Goal: Information Seeking & Learning: Learn about a topic

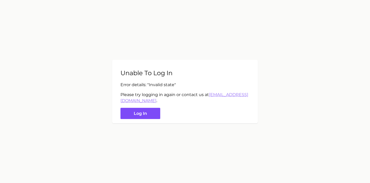
click at [145, 117] on button "Log in" at bounding box center [141, 113] width 40 height 11
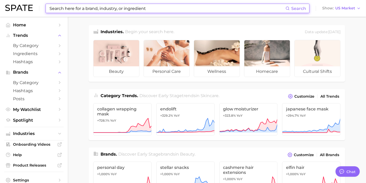
click at [74, 8] on input at bounding box center [167, 8] width 236 height 9
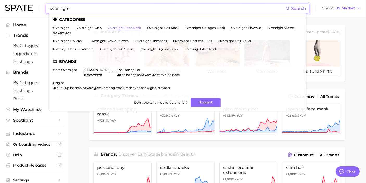
type input "overnight"
click at [129, 28] on link "overnight face mask" at bounding box center [124, 28] width 33 height 4
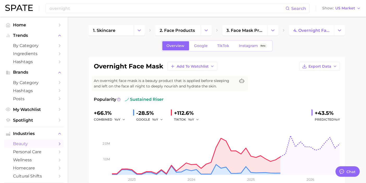
type textarea "x"
click at [344, 30] on button "Change Category" at bounding box center [339, 30] width 11 height 10
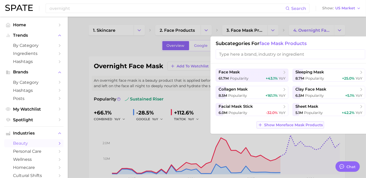
click at [298, 126] on span "Show More face mask products" at bounding box center [293, 125] width 59 height 4
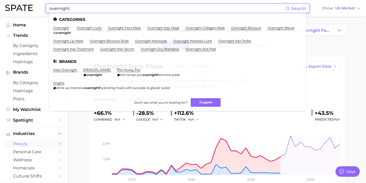
click at [111, 11] on input "overnight" at bounding box center [167, 8] width 236 height 9
click at [114, 8] on input "overnight" at bounding box center [167, 8] width 236 height 9
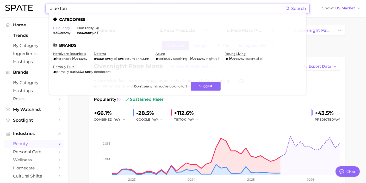
click at [67, 27] on link "blue tansy" at bounding box center [61, 28] width 17 height 4
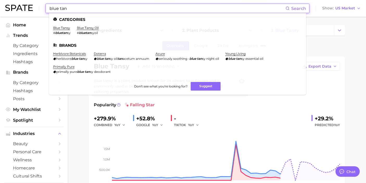
click at [111, 12] on input "blue tan" at bounding box center [167, 8] width 236 height 9
click at [111, 13] on input "blue tan" at bounding box center [167, 8] width 236 height 9
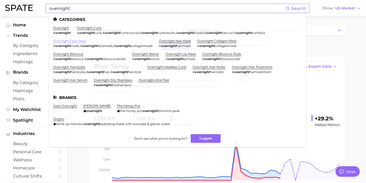
click at [79, 40] on link "overnight face mask" at bounding box center [69, 41] width 33 height 4
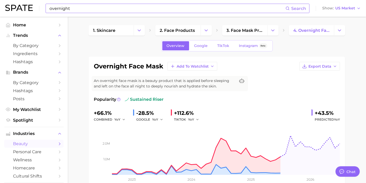
scroll to position [29, 0]
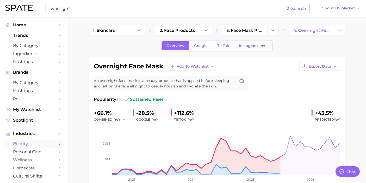
click at [106, 10] on input "overnight" at bounding box center [167, 8] width 236 height 9
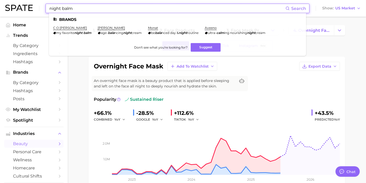
click at [107, 10] on input "night balm" at bounding box center [167, 8] width 236 height 9
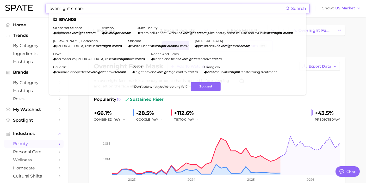
click at [79, 9] on input "overnight cream" at bounding box center [167, 8] width 236 height 9
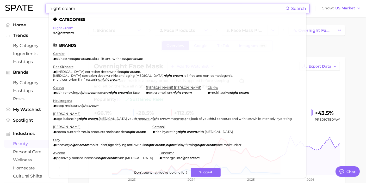
type input "night cream"
click at [68, 29] on link "night cream" at bounding box center [63, 28] width 20 height 4
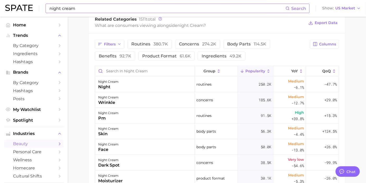
scroll to position [260, 0]
click at [254, 70] on span "Popularity" at bounding box center [255, 70] width 20 height 4
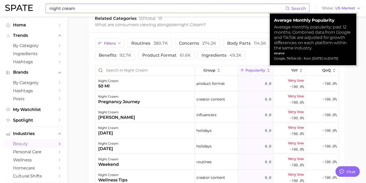
click at [255, 67] on button "Popularity" at bounding box center [255, 70] width 35 height 10
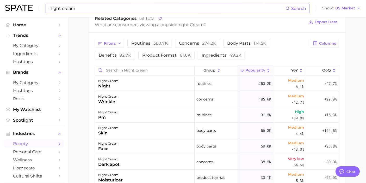
click at [74, 82] on main "1. skincare 2. face products 3. moisturizer products 4. night cream Overview Go…" at bounding box center [217, 17] width 298 height 523
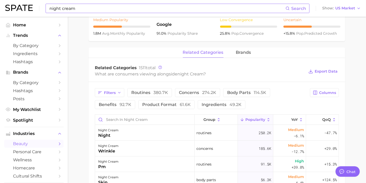
scroll to position [202, 0]
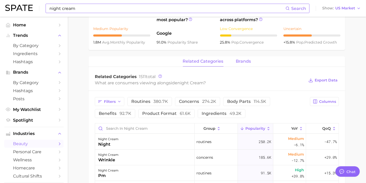
click at [249, 62] on span "brands" at bounding box center [243, 61] width 15 height 5
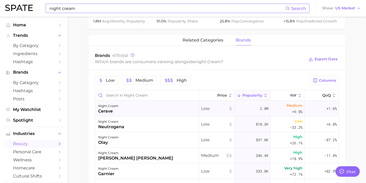
scroll to position [260, 0]
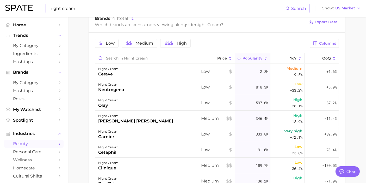
click at [251, 59] on span "Popularity" at bounding box center [252, 58] width 20 height 4
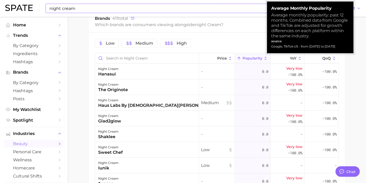
click at [254, 58] on span "Popularity" at bounding box center [252, 58] width 20 height 4
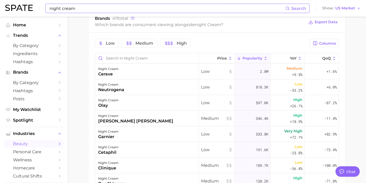
click at [76, 86] on main "1. skincare 2. face products 3. moisturizer products 4. night cream Overview Go…" at bounding box center [217, 11] width 298 height 511
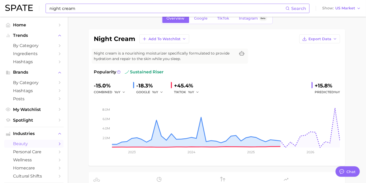
scroll to position [0, 0]
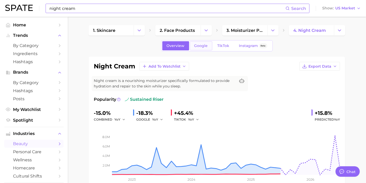
click at [200, 47] on span "Google" at bounding box center [201, 45] width 14 height 4
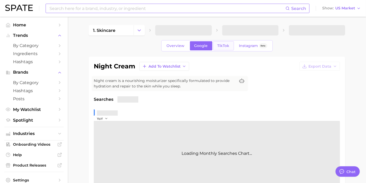
click at [225, 48] on link "TikTok" at bounding box center [223, 45] width 21 height 9
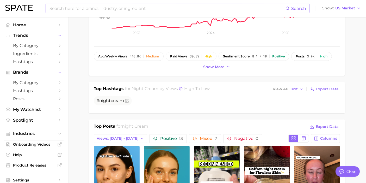
scroll to position [202, 0]
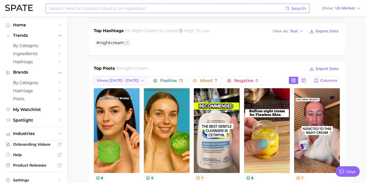
click at [127, 79] on span "Views: [DATE] - [DATE]" at bounding box center [118, 80] width 42 height 4
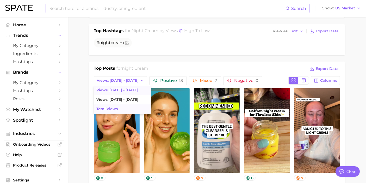
click at [123, 111] on button "Total Views" at bounding box center [122, 108] width 57 height 9
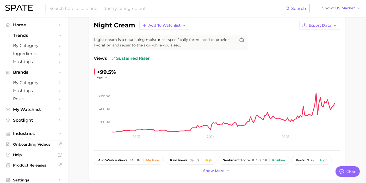
scroll to position [39, 0]
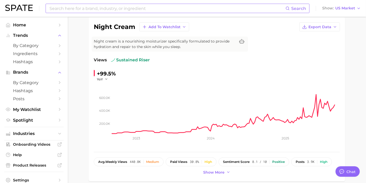
click at [133, 13] on div "Search Show US Market" at bounding box center [182, 8] width 355 height 17
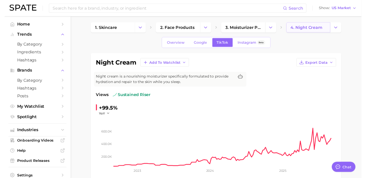
scroll to position [0, 0]
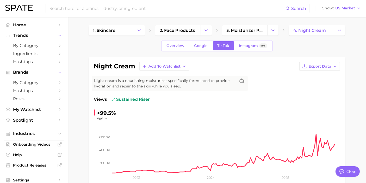
click at [339, 31] on icon "Change Category" at bounding box center [339, 30] width 5 height 5
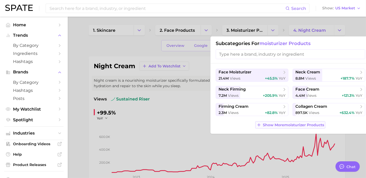
click at [274, 124] on span "Show More moisturizer products" at bounding box center [293, 125] width 61 height 4
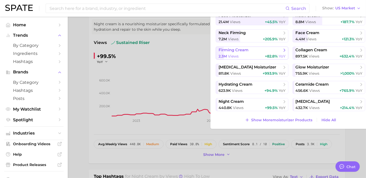
scroll to position [58, 0]
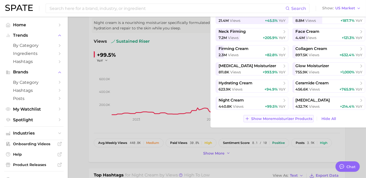
click at [277, 120] on span "Show More moisturizer products" at bounding box center [281, 119] width 61 height 4
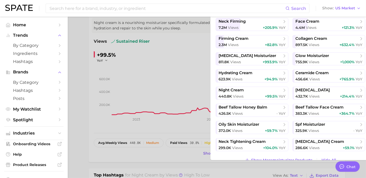
scroll to position [18, 0]
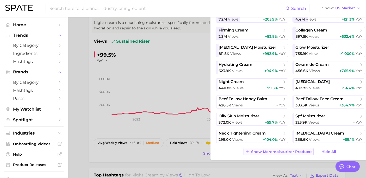
click at [276, 151] on span "Show More moisturizer products" at bounding box center [281, 152] width 61 height 4
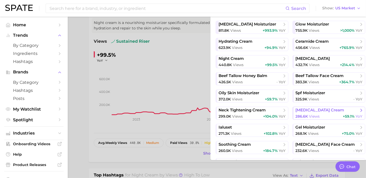
scroll to position [70, 0]
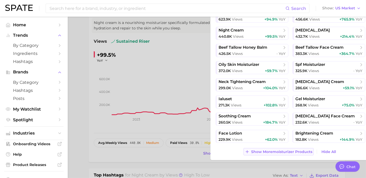
click at [282, 150] on span "Show More moisturizer products" at bounding box center [281, 152] width 61 height 4
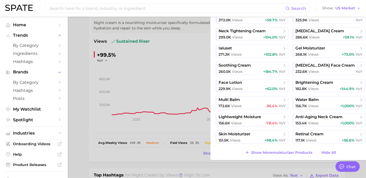
scroll to position [122, 0]
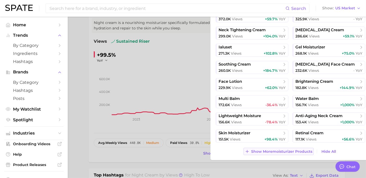
click at [284, 151] on span "Show More moisturizer products" at bounding box center [281, 151] width 61 height 4
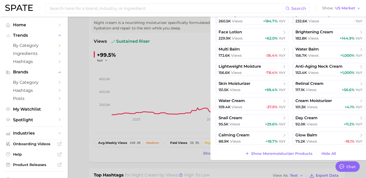
scroll to position [173, 0]
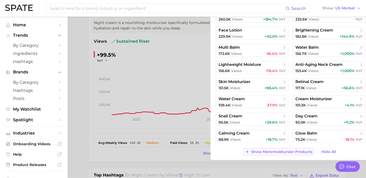
click at [285, 151] on span "Show More moisturizer products" at bounding box center [281, 152] width 61 height 4
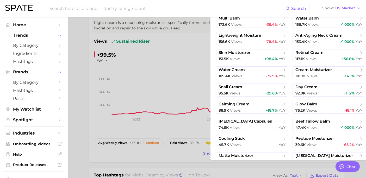
scroll to position [225, 0]
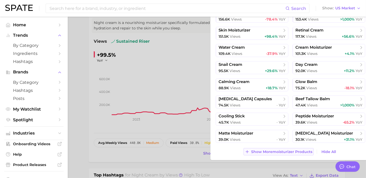
click at [288, 150] on span "Show More moisturizer products" at bounding box center [281, 152] width 61 height 4
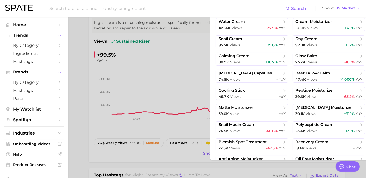
scroll to position [276, 0]
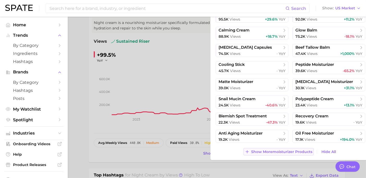
click at [288, 150] on span "Show More moisturizer products" at bounding box center [281, 152] width 61 height 4
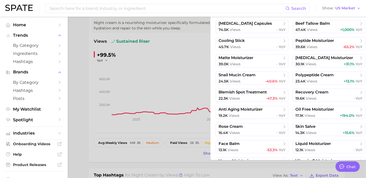
scroll to position [328, 0]
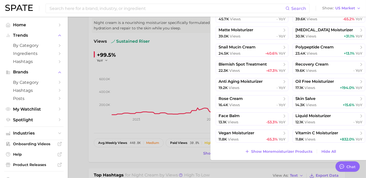
click at [289, 147] on div "face moisturizer 21.4m views +45.5% YoY neck cream 8.8m views +187.7% YoY neck …" at bounding box center [290, 83] width 160 height 154
click at [189, 14] on div "Search Show US Market" at bounding box center [182, 8] width 355 height 17
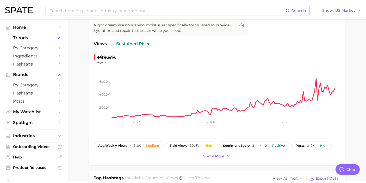
scroll to position [0, 0]
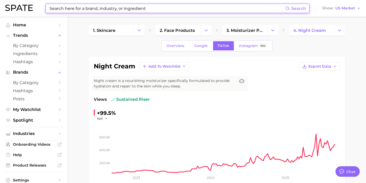
click at [183, 10] on input at bounding box center [167, 8] width 236 height 9
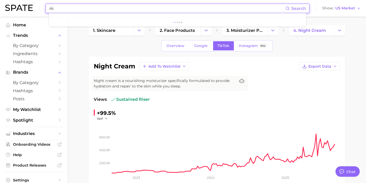
type input "n"
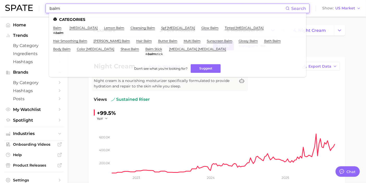
click at [58, 11] on input "balm" at bounding box center [167, 8] width 236 height 9
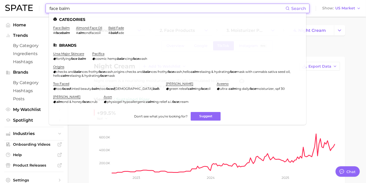
type input "face balm"
click at [85, 8] on input "face balm" at bounding box center [167, 8] width 236 height 9
click at [63, 6] on input "face balm" at bounding box center [167, 8] width 236 height 9
click at [63, 7] on input "face balm" at bounding box center [167, 8] width 236 height 9
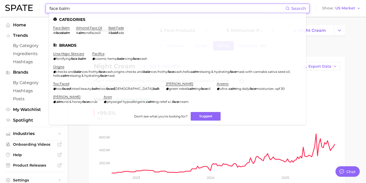
click at [63, 7] on input "face balm" at bounding box center [167, 8] width 236 height 9
click at [62, 28] on link "face balm" at bounding box center [61, 28] width 17 height 4
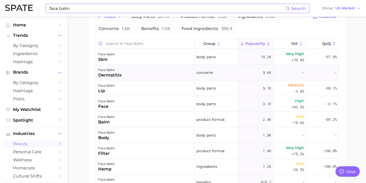
scroll to position [289, 0]
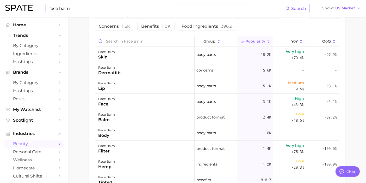
click at [254, 43] on span "Popularity" at bounding box center [255, 41] width 20 height 4
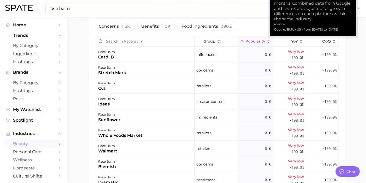
click at [254, 40] on span "Popularity" at bounding box center [255, 41] width 20 height 4
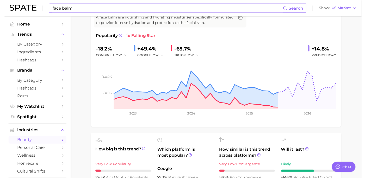
scroll to position [0, 0]
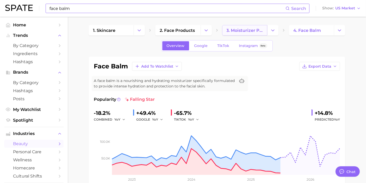
click at [256, 31] on span "3. moisturizer products" at bounding box center [245, 30] width 36 height 5
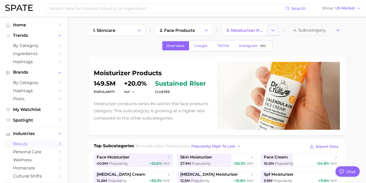
click at [268, 29] on button "Change Category" at bounding box center [272, 30] width 11 height 10
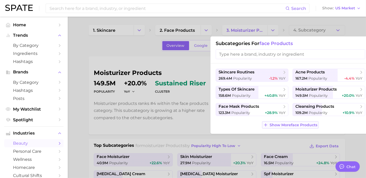
click at [290, 127] on button "Show More face products" at bounding box center [290, 124] width 57 height 7
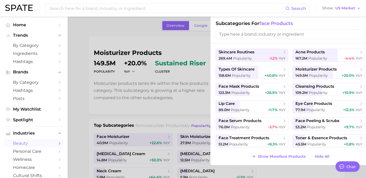
scroll to position [29, 0]
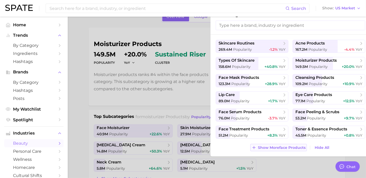
click at [293, 149] on span "Show More face products" at bounding box center [282, 148] width 48 height 4
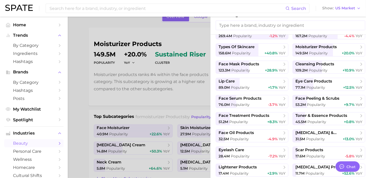
scroll to position [18, 0]
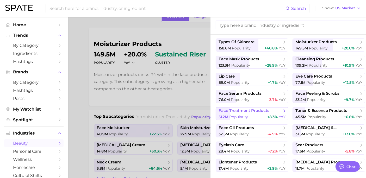
click at [264, 115] on div "51.2m Popularity +8.3% YoY" at bounding box center [251, 117] width 67 height 5
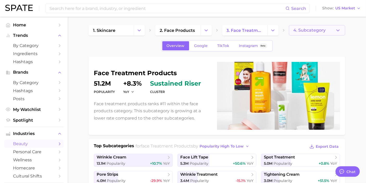
click at [335, 30] on icon "button" at bounding box center [337, 30] width 5 height 5
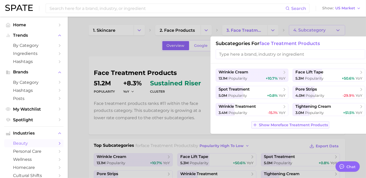
click at [295, 126] on span "Show More face treatment products" at bounding box center [293, 125] width 69 height 4
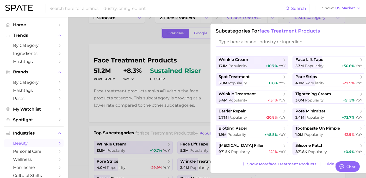
scroll to position [29, 0]
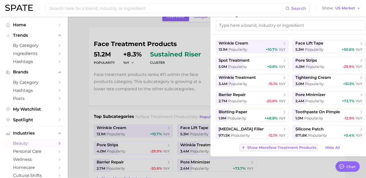
click at [285, 148] on span "Show More face treatment products" at bounding box center [281, 148] width 69 height 4
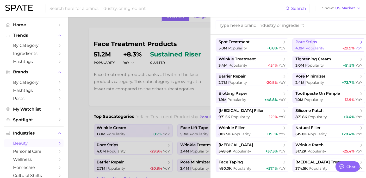
scroll to position [0, 0]
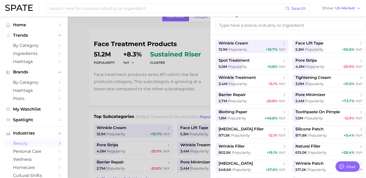
click at [201, 26] on div at bounding box center [183, 89] width 366 height 178
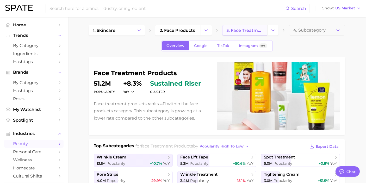
click at [265, 32] on link "3. face treatment products" at bounding box center [244, 30] width 45 height 10
click at [278, 32] on button "Change Category" at bounding box center [272, 30] width 11 height 10
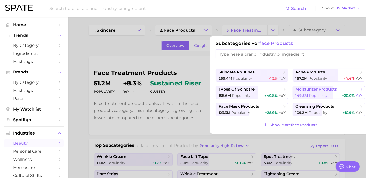
click at [309, 90] on span "moisturizer products" at bounding box center [315, 89] width 41 height 5
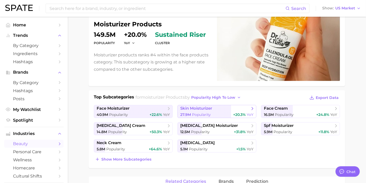
scroll to position [58, 0]
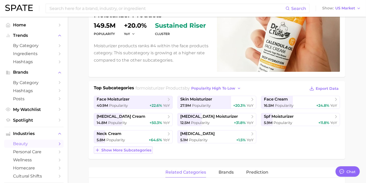
click at [121, 148] on span "Show more subcategories" at bounding box center [126, 150] width 50 height 4
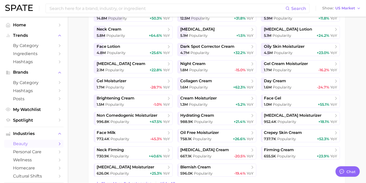
scroll to position [173, 0]
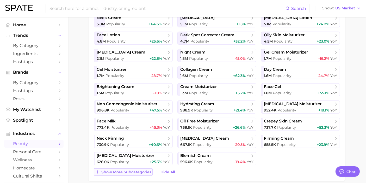
click at [136, 170] on span "Show more subcategories" at bounding box center [126, 172] width 50 height 4
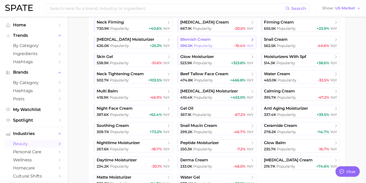
scroll to position [318, 0]
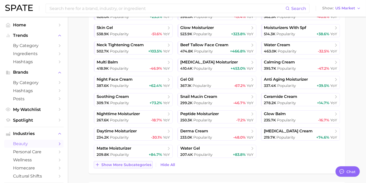
click at [129, 163] on span "Show more subcategories" at bounding box center [126, 164] width 50 height 4
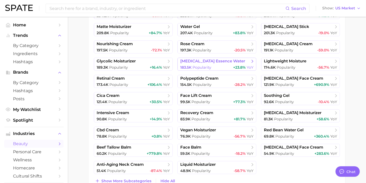
scroll to position [463, 0]
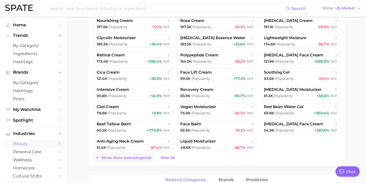
click at [138, 158] on span "Show more subcategories" at bounding box center [126, 157] width 50 height 4
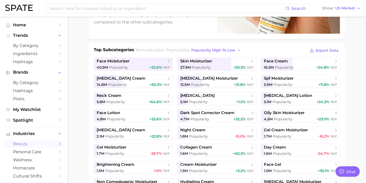
scroll to position [87, 0]
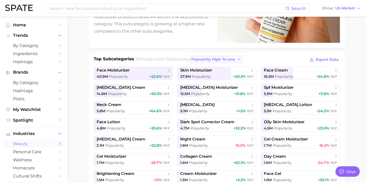
click at [233, 58] on span "popularity high to low" at bounding box center [213, 59] width 44 height 4
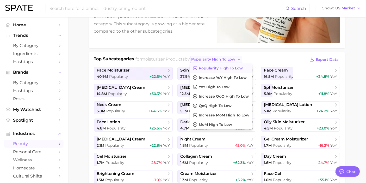
click at [233, 58] on span "popularity high to low" at bounding box center [213, 59] width 44 height 4
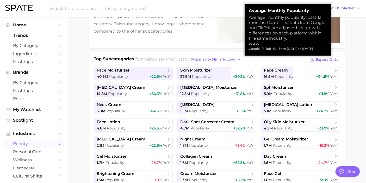
click at [265, 56] on div "Top Subcategories for moisturizer products by popularity high to low Export Data" at bounding box center [217, 60] width 246 height 8
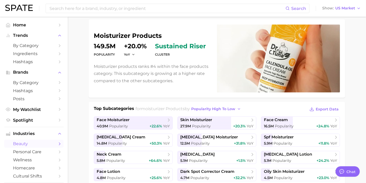
scroll to position [0, 0]
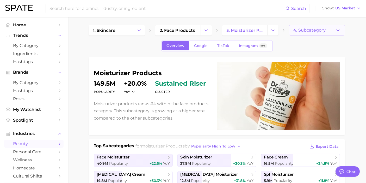
click at [316, 29] on span "4. Subcategory" at bounding box center [309, 30] width 32 height 5
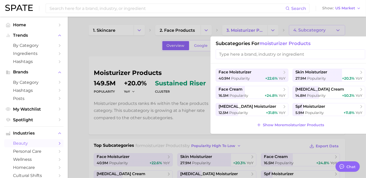
click at [275, 22] on div at bounding box center [183, 89] width 366 height 178
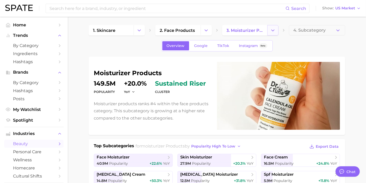
click at [275, 28] on icon "Change Category" at bounding box center [272, 30] width 5 height 5
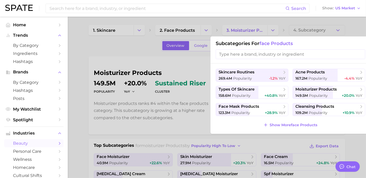
click at [261, 53] on input "search" at bounding box center [290, 54] width 149 height 10
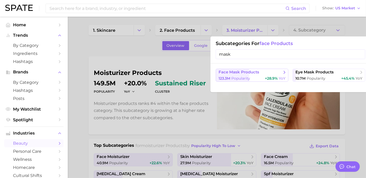
type input "mask"
click at [257, 72] on span "face mask products" at bounding box center [238, 72] width 41 height 5
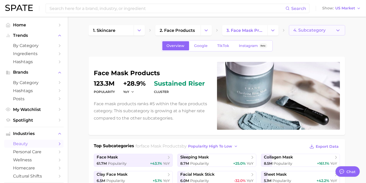
click at [341, 29] on button "4. Subcategory" at bounding box center [317, 30] width 56 height 10
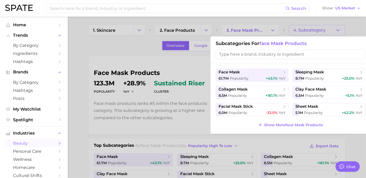
click at [120, 43] on div at bounding box center [183, 89] width 366 height 178
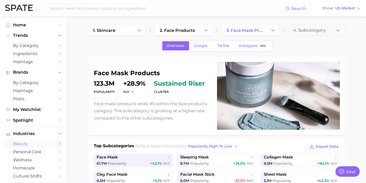
click at [93, 45] on div "Overview Google TikTok Instagram Beta" at bounding box center [217, 45] width 257 height 11
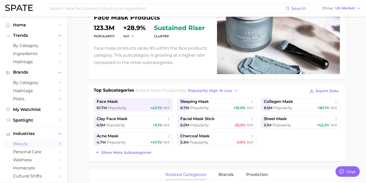
scroll to position [58, 0]
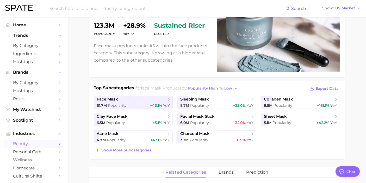
click at [124, 149] on span "Show more subcategories" at bounding box center [126, 150] width 50 height 4
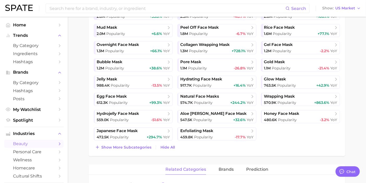
scroll to position [231, 0]
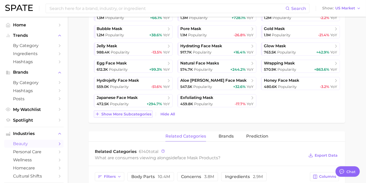
click at [137, 114] on span "Show more subcategories" at bounding box center [126, 114] width 50 height 4
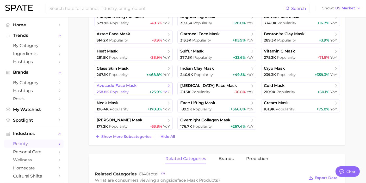
scroll to position [347, 0]
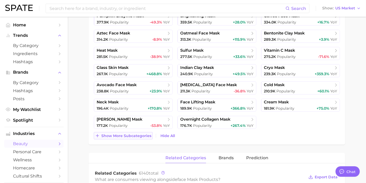
click at [126, 133] on span "Show more subcategories" at bounding box center [126, 135] width 50 height 4
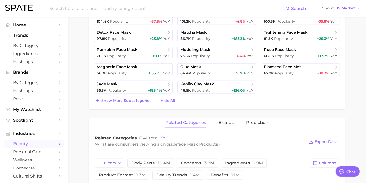
scroll to position [521, 0]
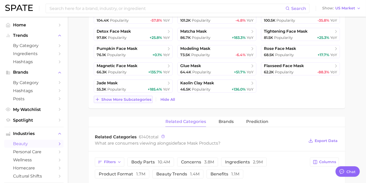
click at [135, 102] on button "Show more subcategories" at bounding box center [123, 99] width 59 height 7
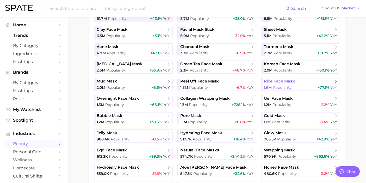
scroll to position [116, 0]
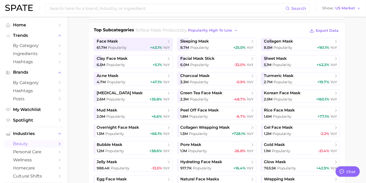
click at [200, 39] on span "sleeping mask" at bounding box center [194, 41] width 29 height 5
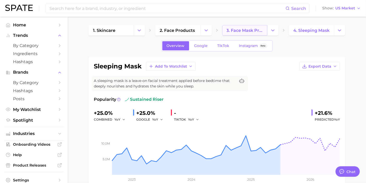
click at [251, 28] on span "3. face mask products" at bounding box center [245, 30] width 36 height 5
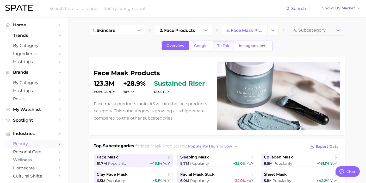
click at [220, 44] on span "TikTok" at bounding box center [223, 45] width 12 height 4
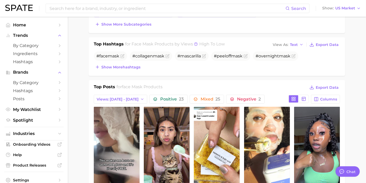
scroll to position [231, 0]
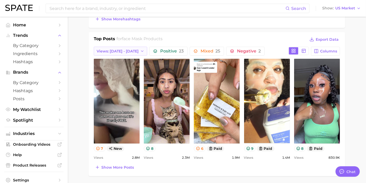
click at [121, 51] on span "Views: [DATE] - [DATE]" at bounding box center [118, 51] width 42 height 4
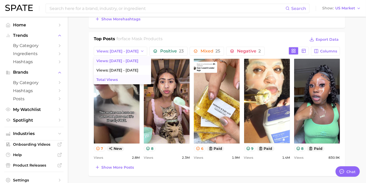
click at [115, 78] on span "Total Views" at bounding box center [106, 79] width 21 height 4
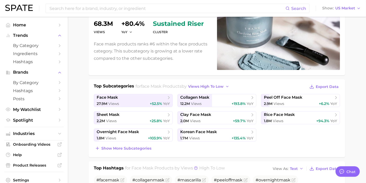
scroll to position [58, 0]
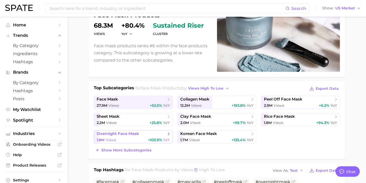
click at [123, 138] on div "1.8m Views +103.9% YoY" at bounding box center [133, 139] width 73 height 5
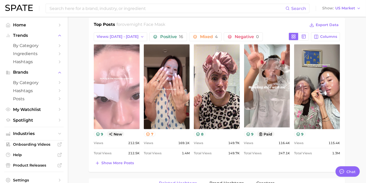
scroll to position [260, 0]
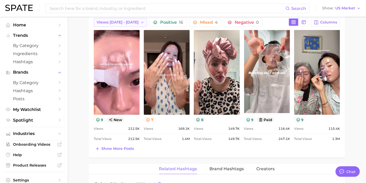
click at [121, 18] on button "Views: [DATE] - [DATE]" at bounding box center [120, 22] width 53 height 9
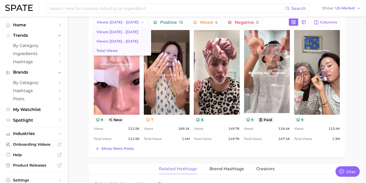
click at [119, 46] on button "Total Views" at bounding box center [122, 50] width 57 height 9
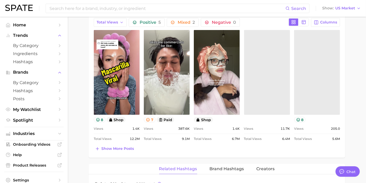
scroll to position [0, 0]
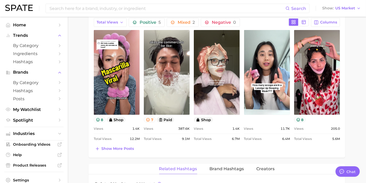
click at [82, 62] on main "1. skincare 2. face products 3. face mask products 4. overnight face mask Overv…" at bounding box center [217, 100] width 298 height 689
click at [299, 154] on div "Top Posts for overnight face mask Export Data Total Views Positive 5 Mixed 2 Ne…" at bounding box center [217, 80] width 257 height 154
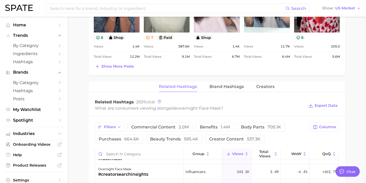
scroll to position [260, 0]
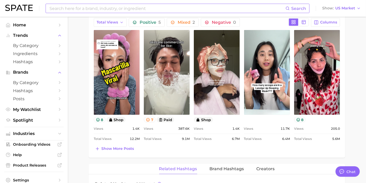
click at [119, 11] on input at bounding box center [167, 8] width 236 height 9
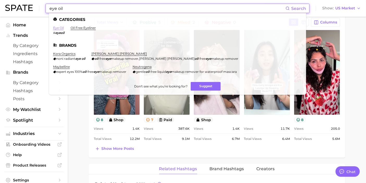
type input "eye oil"
click at [60, 27] on link "eye oil" at bounding box center [58, 28] width 11 height 4
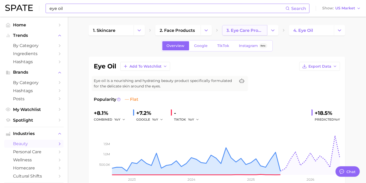
click at [267, 30] on link "3. eye care products" at bounding box center [244, 30] width 45 height 10
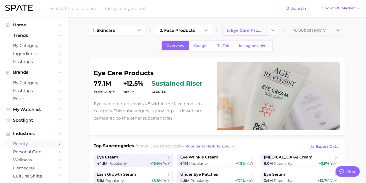
click at [266, 29] on link "3. eye care products" at bounding box center [244, 30] width 45 height 10
click at [272, 29] on icon "Change Category" at bounding box center [272, 30] width 5 height 5
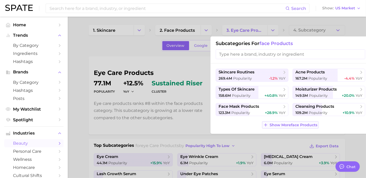
click at [276, 127] on span "Show More face products" at bounding box center [294, 125] width 48 height 4
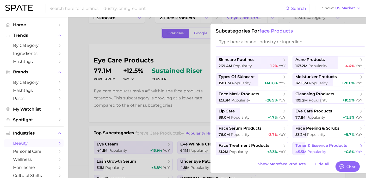
scroll to position [29, 0]
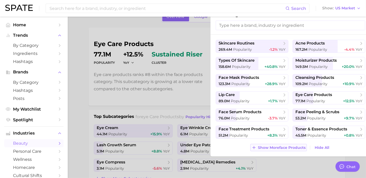
click at [289, 148] on span "Show More face products" at bounding box center [282, 148] width 48 height 4
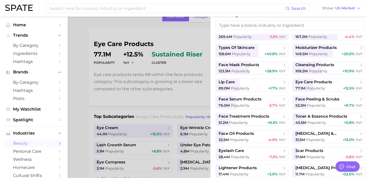
scroll to position [18, 0]
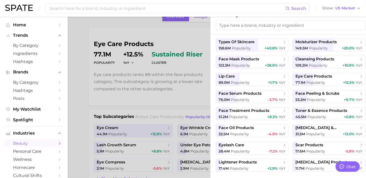
click at [313, 76] on span "eye care products" at bounding box center [313, 76] width 37 height 5
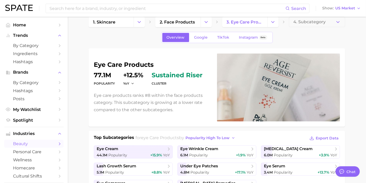
scroll to position [0, 0]
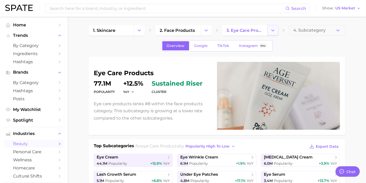
click at [273, 31] on icon "Change Category" at bounding box center [272, 30] width 5 height 5
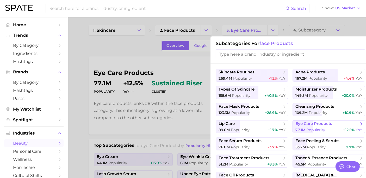
click at [315, 124] on span "eye care products" at bounding box center [313, 123] width 37 height 5
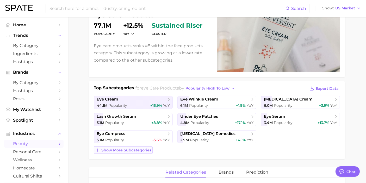
scroll to position [87, 0]
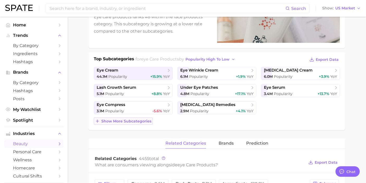
click at [129, 119] on span "Show more subcategories" at bounding box center [126, 121] width 50 height 4
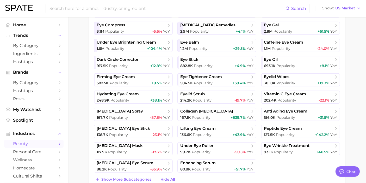
scroll to position [173, 0]
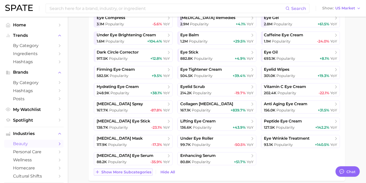
click at [132, 171] on span "Show more subcategories" at bounding box center [126, 172] width 50 height 4
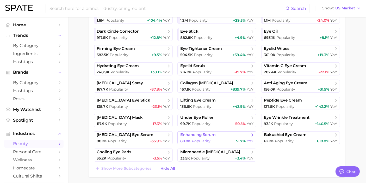
scroll to position [202, 0]
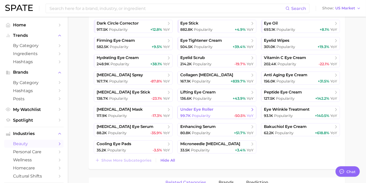
click at [218, 108] on span "under eye roller" at bounding box center [215, 109] width 70 height 5
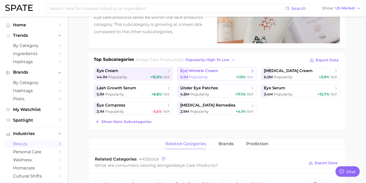
scroll to position [87, 0]
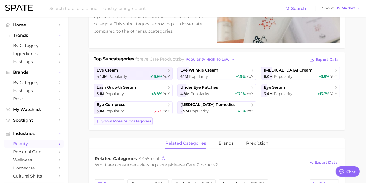
click at [138, 122] on button "Show more subcategories" at bounding box center [123, 120] width 59 height 7
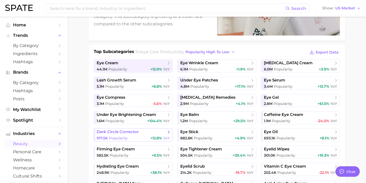
scroll to position [116, 0]
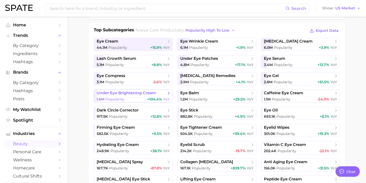
click at [135, 92] on span "under eye brightening cream" at bounding box center [126, 92] width 59 height 5
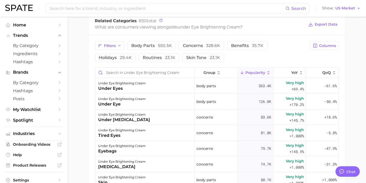
scroll to position [289, 0]
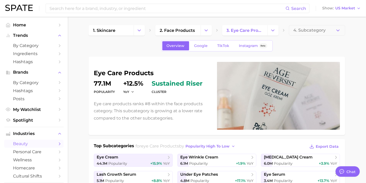
click at [217, 41] on div "Overview Google TikTok Instagram Beta" at bounding box center [216, 45] width 111 height 11
click at [219, 45] on span "TikTok" at bounding box center [223, 45] width 12 height 4
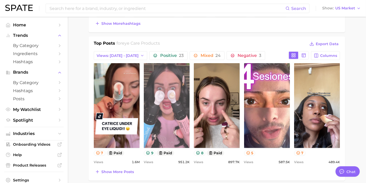
scroll to position [260, 0]
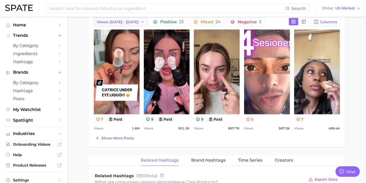
click at [120, 22] on span "Views: [DATE] - [DATE]" at bounding box center [118, 22] width 42 height 4
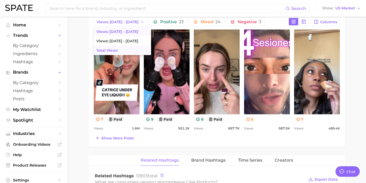
click at [123, 49] on button "Total Views" at bounding box center [122, 50] width 57 height 9
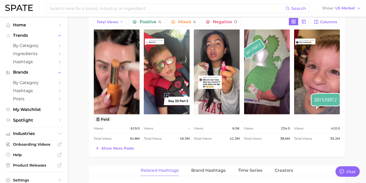
scroll to position [0, 0]
click at [86, 47] on main "1. skincare 2. face products 3. eye care products 4. Subcategory Overview Googl…" at bounding box center [217, 101] width 298 height 691
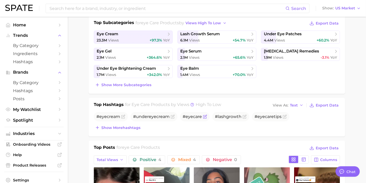
scroll to position [116, 0]
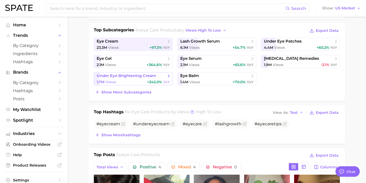
click at [125, 76] on span "under eye brightening cream" at bounding box center [126, 75] width 59 height 5
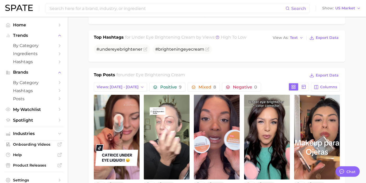
scroll to position [231, 0]
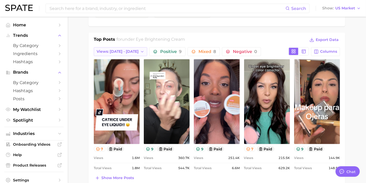
click at [127, 52] on span "Views: [DATE] - [DATE]" at bounding box center [118, 51] width 42 height 4
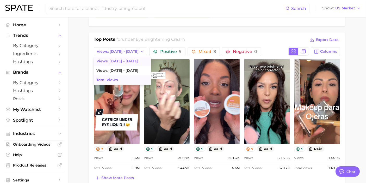
click at [115, 78] on span "Total Views" at bounding box center [106, 80] width 21 height 4
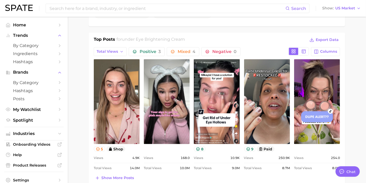
scroll to position [0, 0]
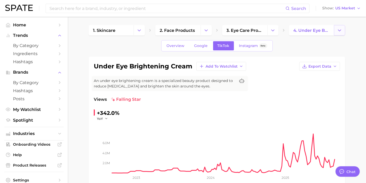
click at [340, 29] on icon "Change Category" at bounding box center [339, 30] width 5 height 5
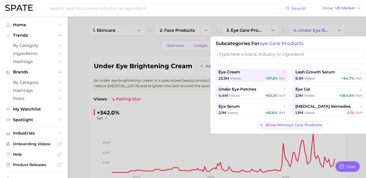
click at [305, 123] on span "Show More eye care products" at bounding box center [293, 125] width 56 height 4
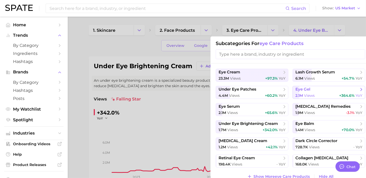
click at [324, 95] on div "2.1m views +364.6% YoY" at bounding box center [328, 95] width 67 height 5
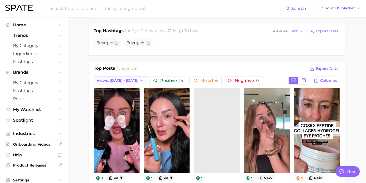
click at [114, 79] on span "Views: [DATE] - [DATE]" at bounding box center [118, 80] width 42 height 4
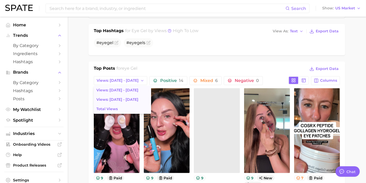
click at [111, 107] on span "Total Views" at bounding box center [106, 109] width 21 height 4
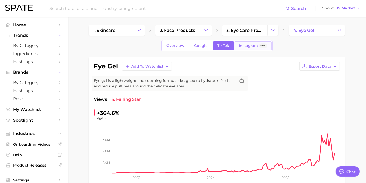
click at [248, 46] on span "Instagram" at bounding box center [248, 45] width 19 height 4
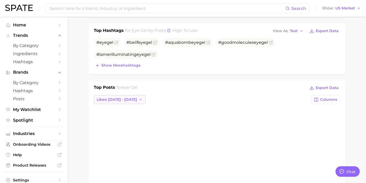
click at [130, 96] on button "Likes: [DATE] - [DATE]" at bounding box center [120, 99] width 52 height 9
click at [115, 126] on span "Total Likes" at bounding box center [106, 128] width 20 height 4
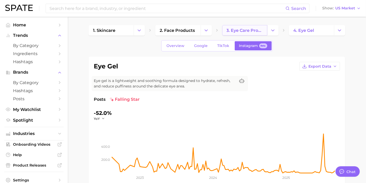
click at [254, 29] on span "3. eye care products" at bounding box center [245, 30] width 36 height 5
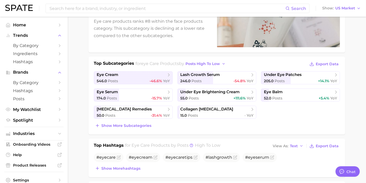
scroll to position [87, 0]
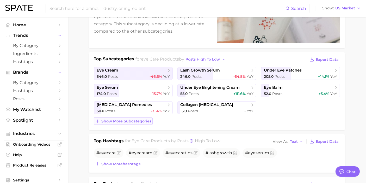
click at [127, 120] on span "Show more subcategories" at bounding box center [126, 121] width 50 height 4
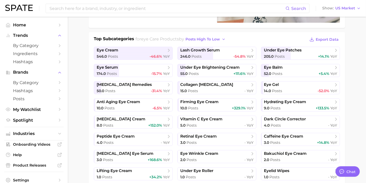
scroll to position [116, 0]
